Goal: Book appointment/travel/reservation

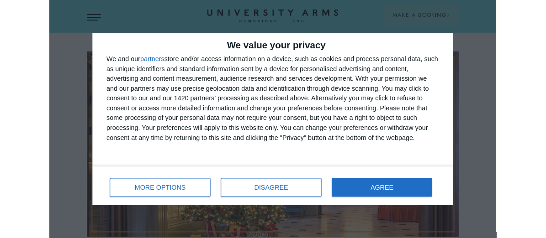
scroll to position [183, 0]
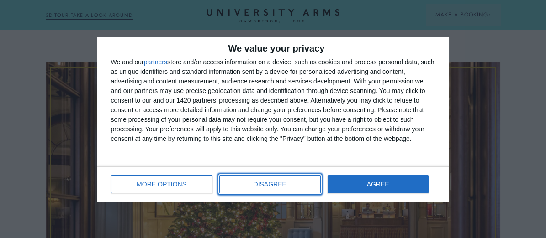
click at [268, 180] on button "DISAGREE" at bounding box center [269, 184] width 101 height 18
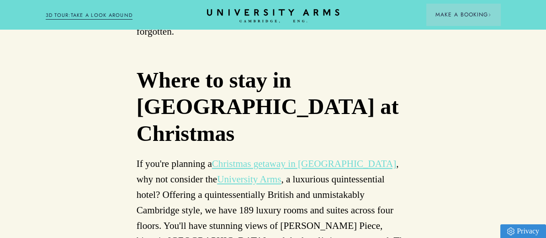
scroll to position [5525, 0]
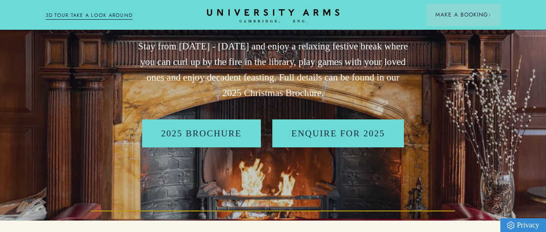
scroll to position [183, 0]
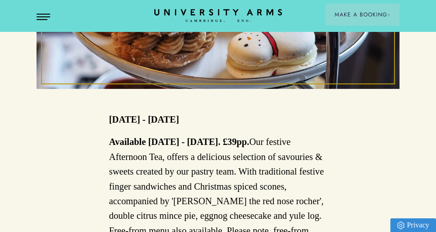
scroll to position [274, 0]
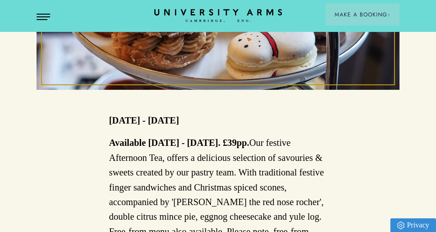
click at [349, 15] on span "Make a Booking" at bounding box center [363, 15] width 56 height 8
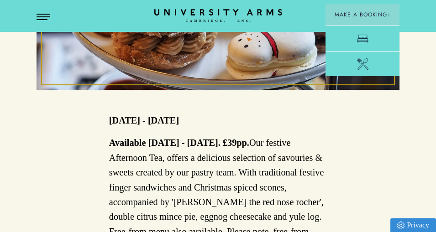
click at [357, 64] on icon at bounding box center [362, 63] width 11 height 11
